Goal: Complete application form

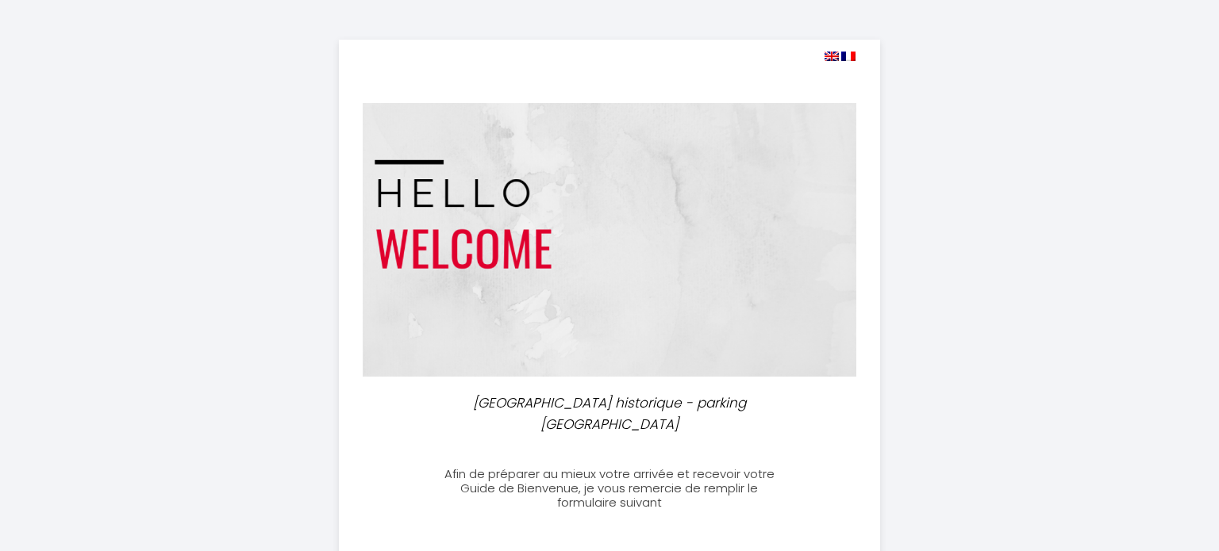
select select
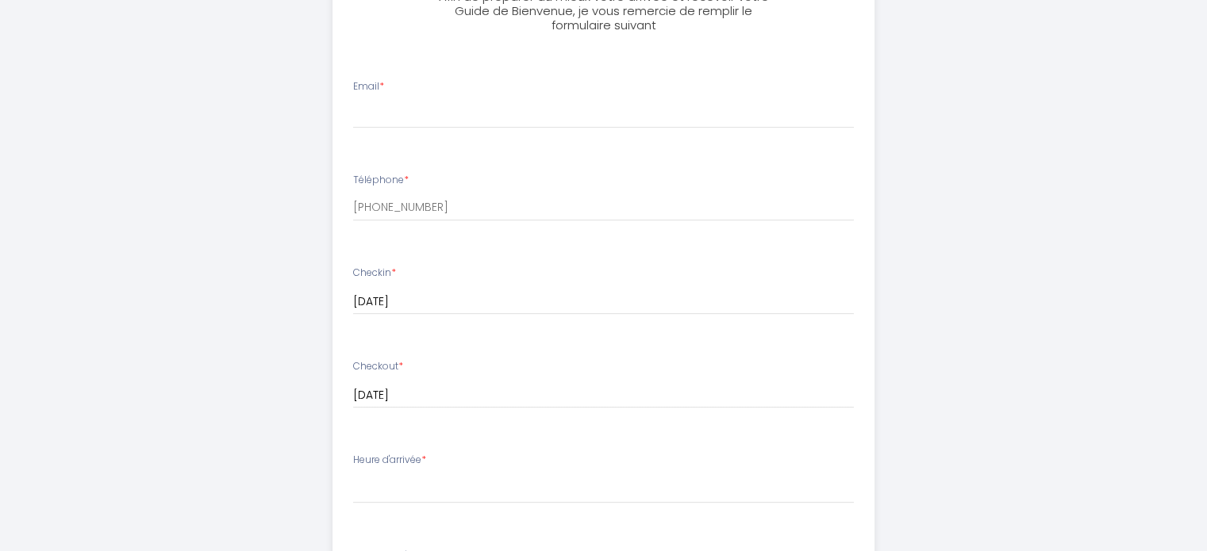
scroll to position [245, 0]
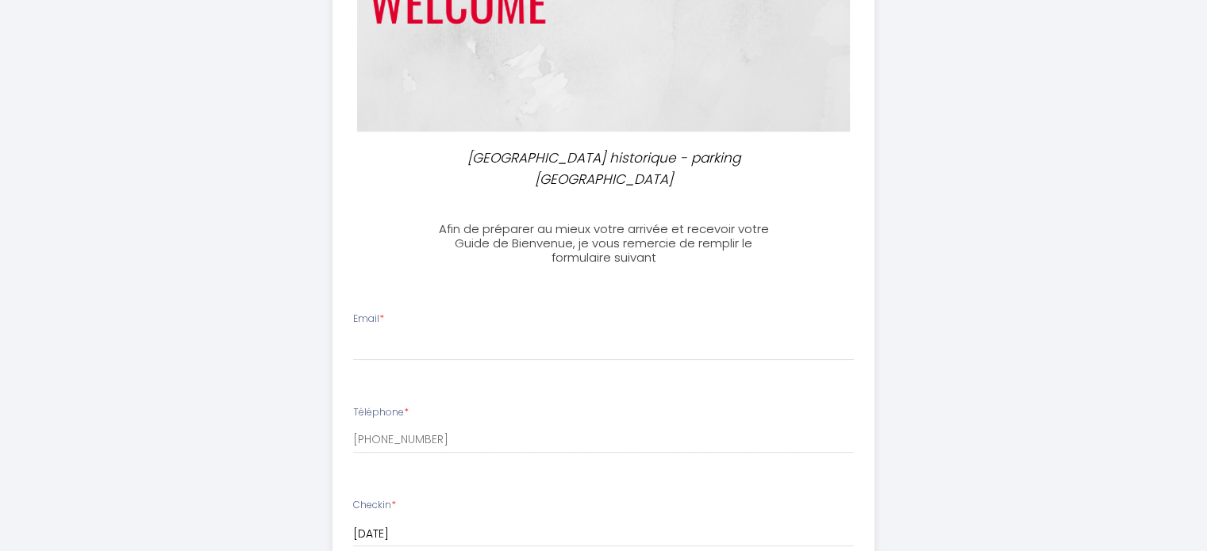
click at [387, 312] on div "Email *" at bounding box center [603, 336] width 521 height 49
drag, startPoint x: 366, startPoint y: 300, endPoint x: 354, endPoint y: 308, distance: 14.3
click at [364, 312] on label "Email *" at bounding box center [368, 319] width 31 height 15
click at [364, 332] on input "Email *" at bounding box center [603, 346] width 501 height 29
click at [352, 312] on div "Email *" at bounding box center [603, 336] width 521 height 49
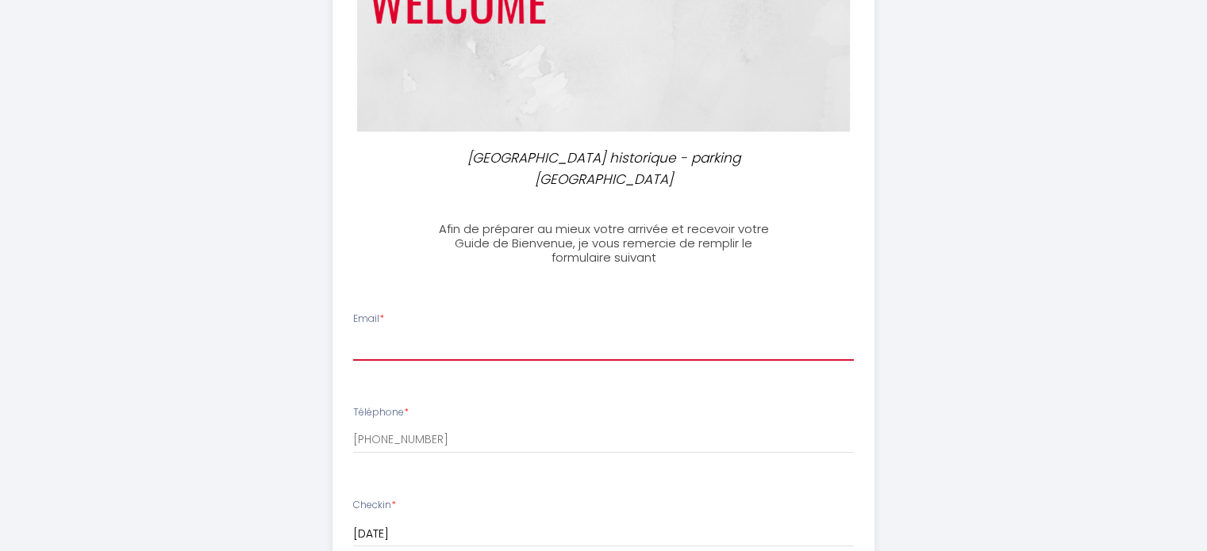
click at [369, 332] on input "Email *" at bounding box center [603, 346] width 501 height 29
type input "[EMAIL_ADDRESS][DOMAIN_NAME]"
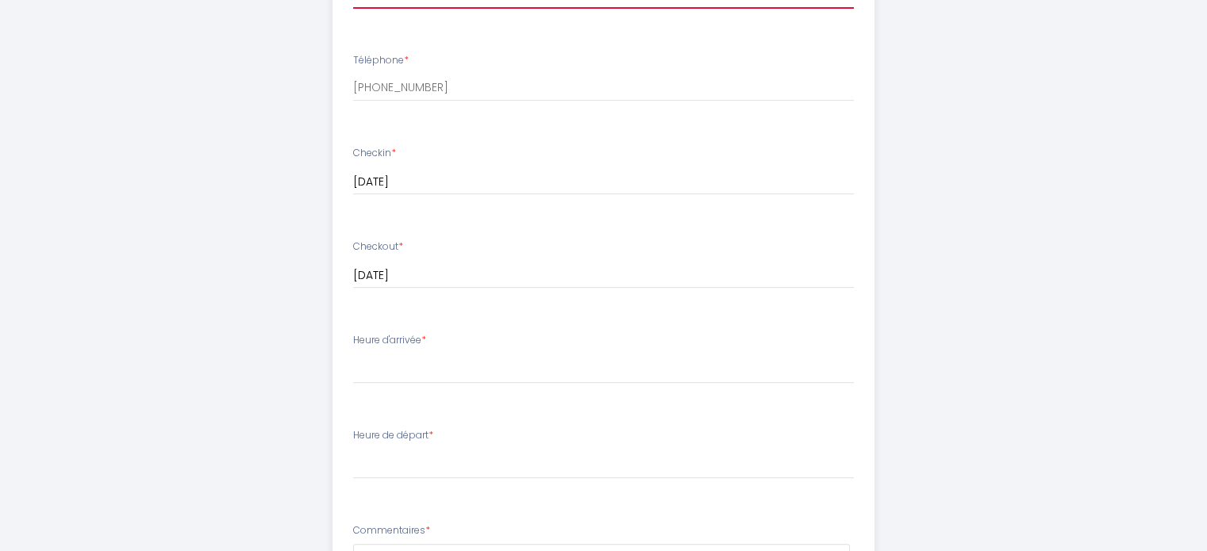
scroll to position [642, 0]
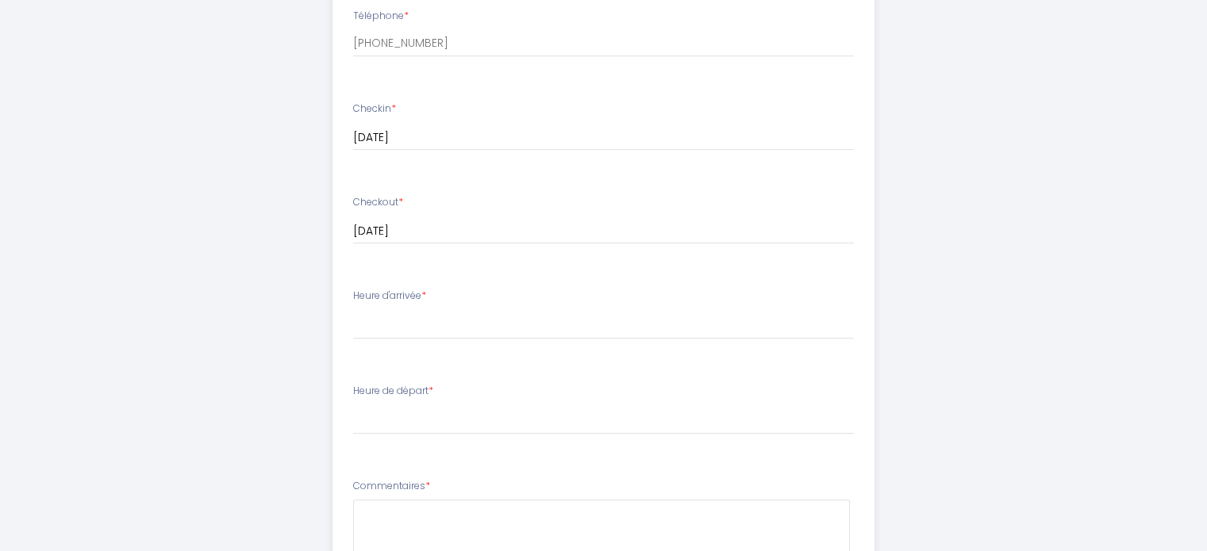
click at [455, 289] on div "Heure d'arrivée * 16:00 16:30 17:00 17:30 18:00 18:30 19:00 19:30 20:00 20:30 2…" at bounding box center [603, 314] width 501 height 51
click at [425, 289] on label "Heure d'arrivée *" at bounding box center [389, 296] width 73 height 15
click at [390, 289] on label "Heure d'arrivée *" at bounding box center [389, 296] width 73 height 15
click at [381, 289] on label "Heure d'arrivée *" at bounding box center [389, 296] width 73 height 15
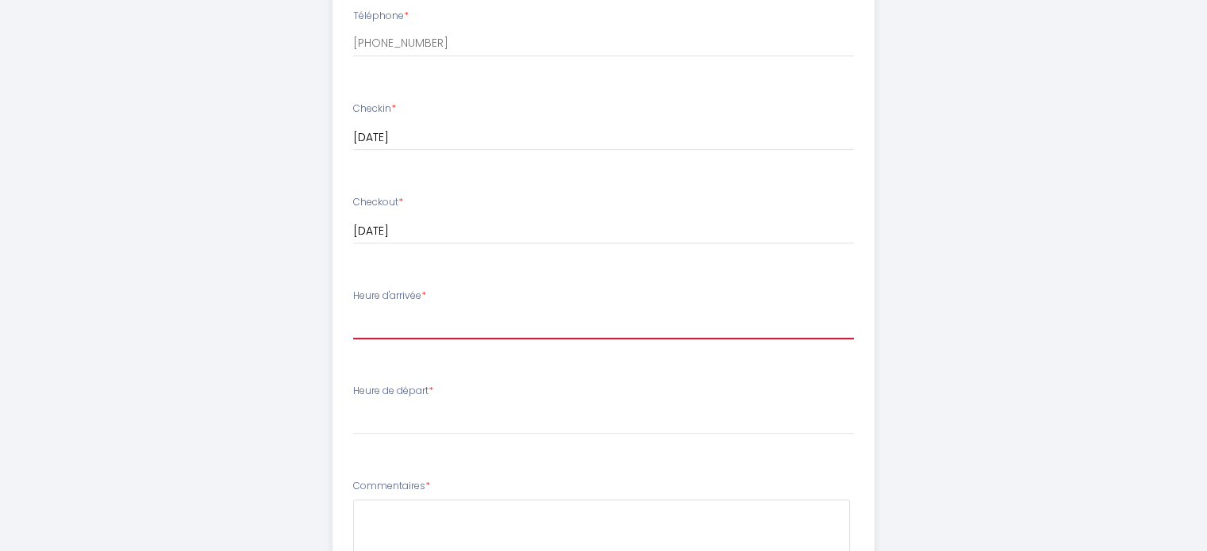
drag, startPoint x: 444, startPoint y: 290, endPoint x: 438, endPoint y: 297, distance: 9.0
click at [440, 309] on select "16:00 16:30 17:00 17:30 18:00 18:30 19:00 19:30 20:00 20:30 21:00 21:30 22:00 2…" at bounding box center [603, 324] width 501 height 30
select select "17:00"
click at [353, 309] on select "16:00 16:30 17:00 17:30 18:00 18:30 19:00 19:30 20:00 20:30 21:00 21:30 22:00 2…" at bounding box center [603, 324] width 501 height 30
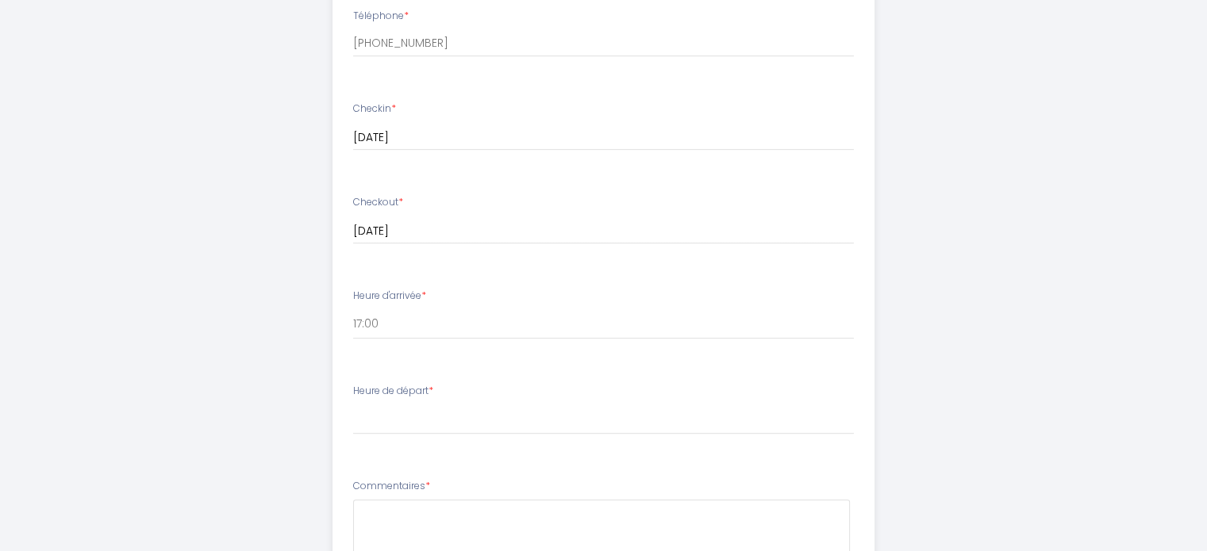
click at [398, 384] on label "Heure de départ *" at bounding box center [393, 391] width 80 height 15
click at [369, 384] on label "Heure de départ *" at bounding box center [393, 391] width 80 height 15
click at [356, 384] on label "Heure de départ *" at bounding box center [393, 391] width 80 height 15
click at [421, 405] on select "00:00 00:30 01:00 01:30 02:00 02:30 03:00 03:30 04:00 04:30 05:00 05:30 06:00 0…" at bounding box center [603, 420] width 501 height 30
select select "09:00"
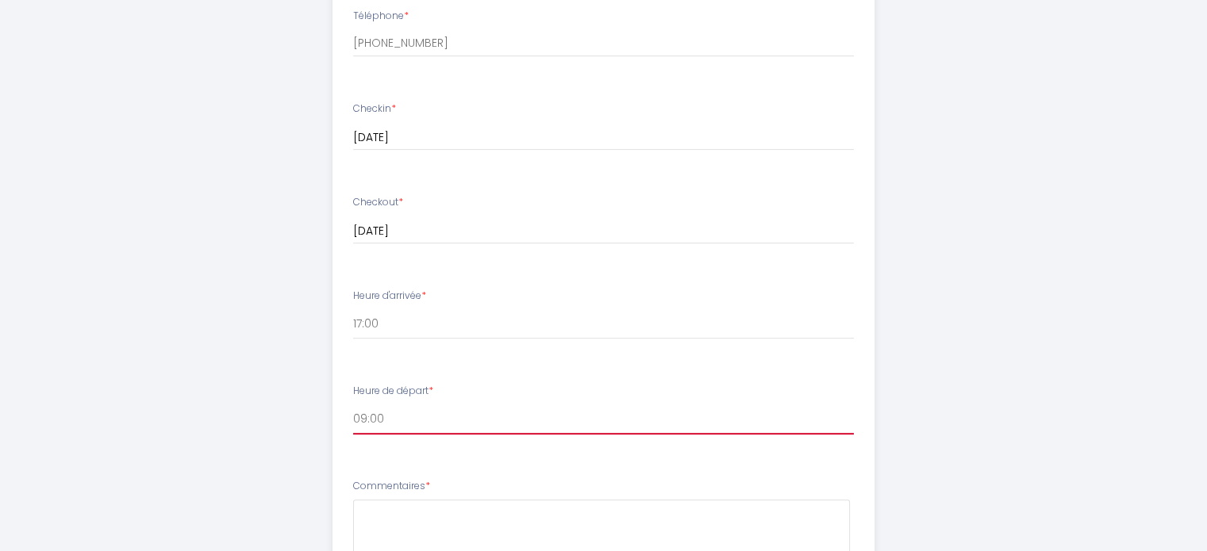
click at [353, 405] on select "00:00 00:30 01:00 01:30 02:00 02:30 03:00 03:30 04:00 04:30 05:00 05:30 06:00 0…" at bounding box center [603, 420] width 501 height 30
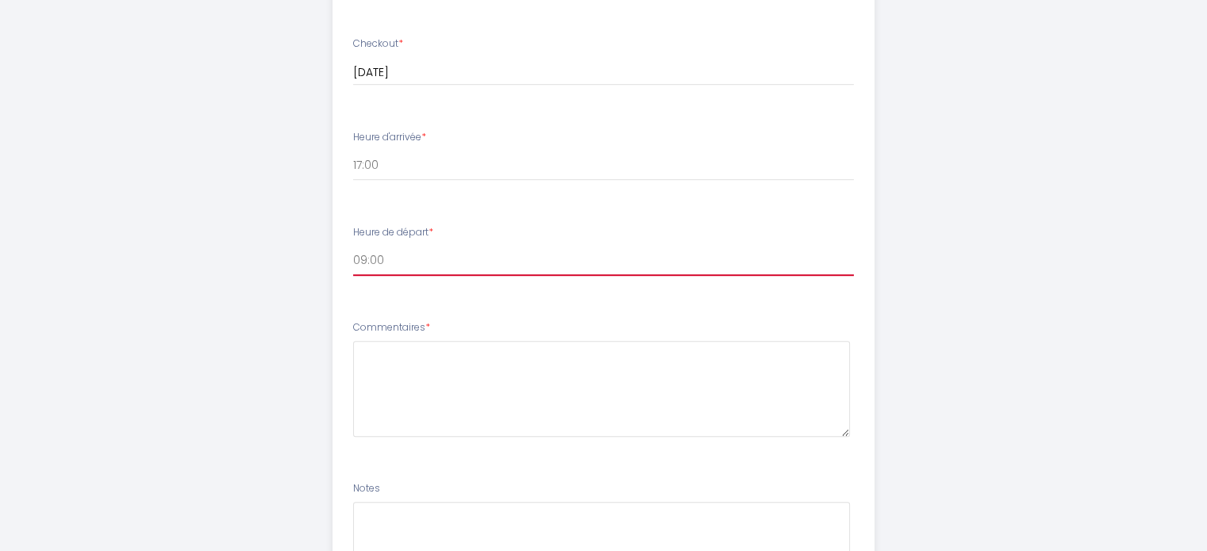
scroll to position [959, 0]
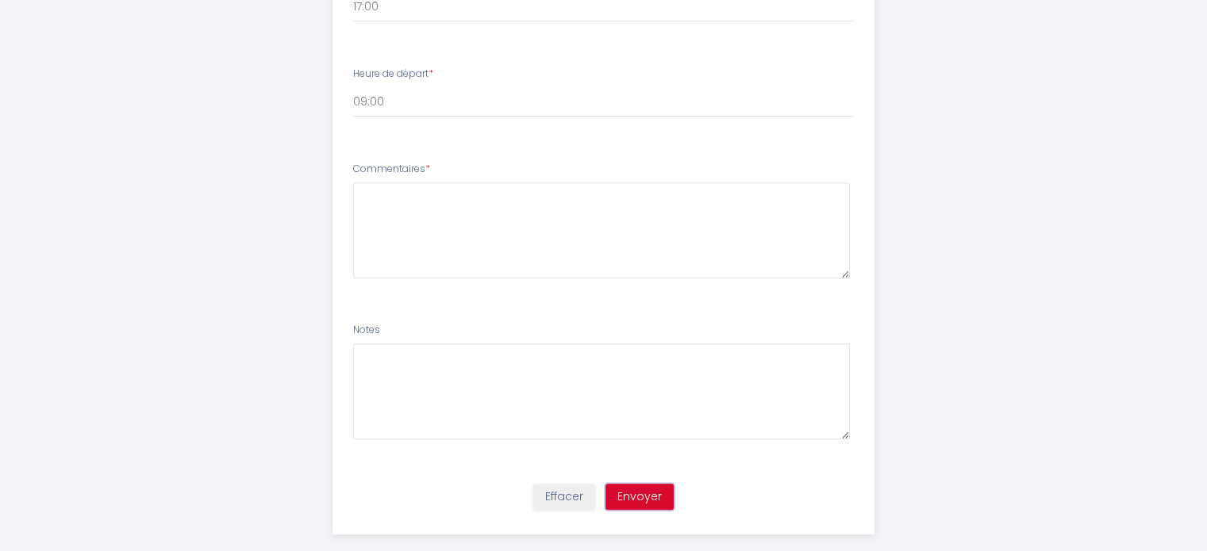
click at [663, 484] on button "Envoyer" at bounding box center [639, 497] width 68 height 27
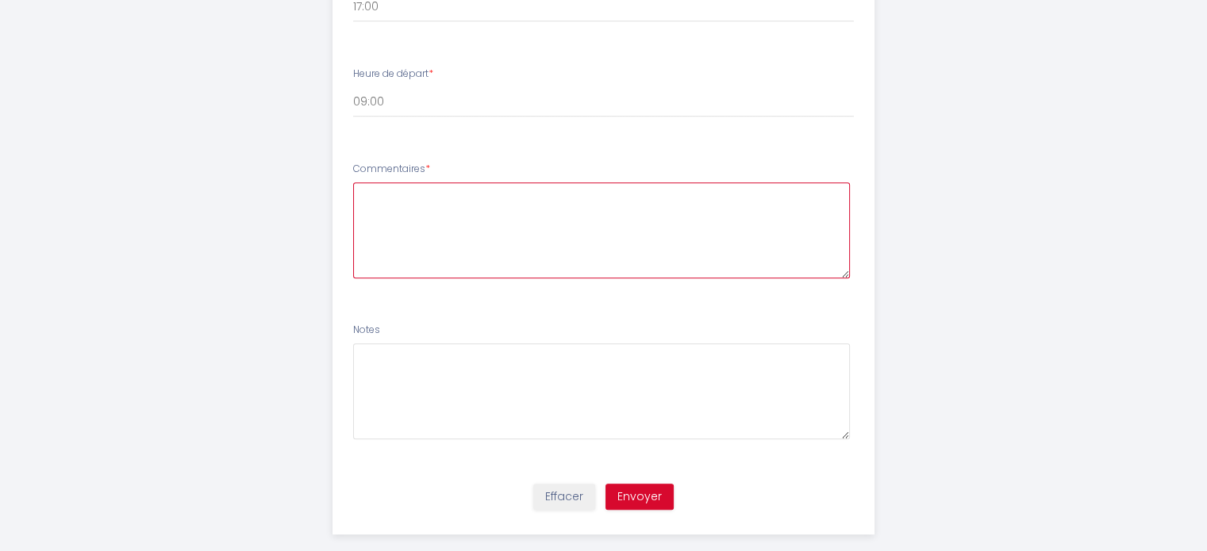
click at [413, 185] on textarea at bounding box center [601, 230] width 497 height 96
type textarea "[PERSON_NAME]"
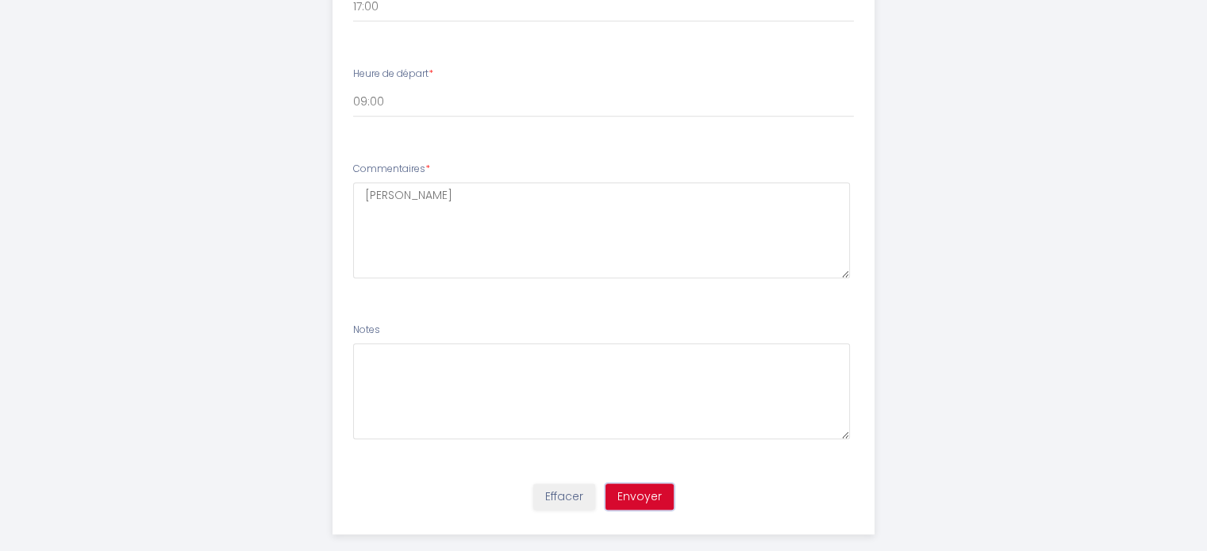
click at [624, 484] on button "Envoyer" at bounding box center [639, 497] width 68 height 27
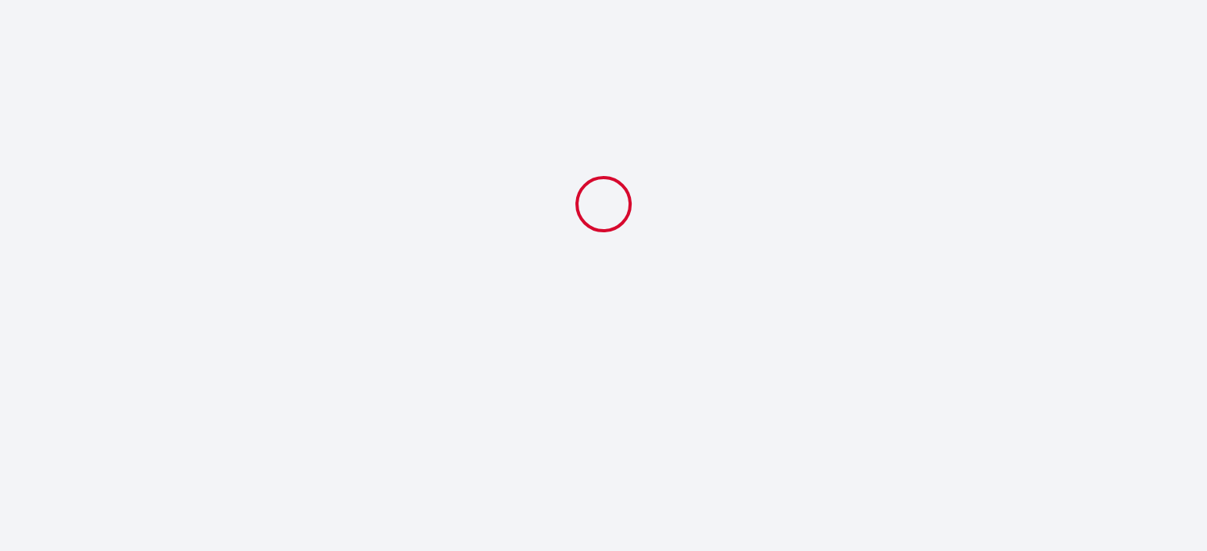
scroll to position [0, 0]
select select "17:00"
select select "09:00"
